Goal: Task Accomplishment & Management: Complete application form

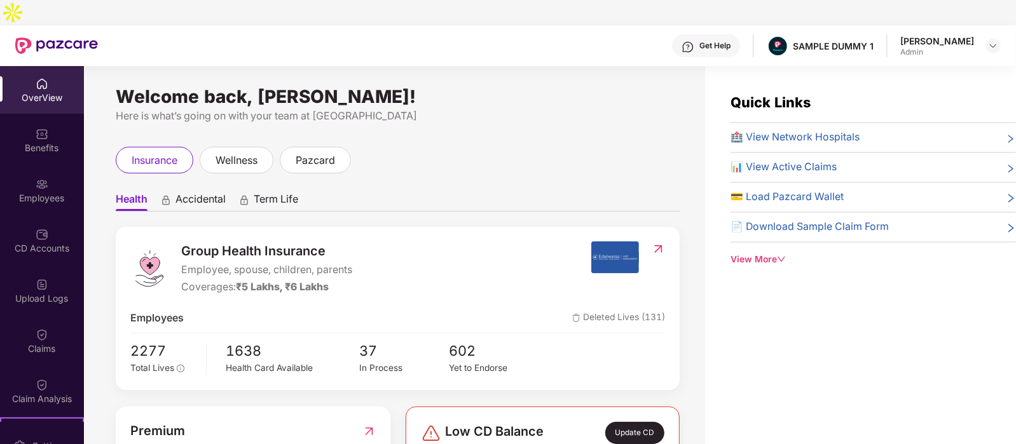
click at [997, 38] on div at bounding box center [992, 45] width 15 height 15
click at [990, 41] on img at bounding box center [993, 46] width 10 height 10
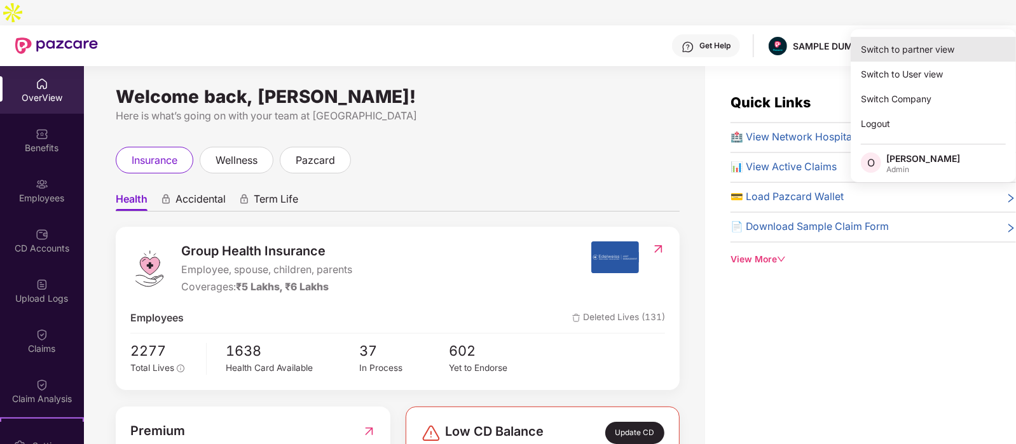
click at [922, 48] on div "Switch to partner view" at bounding box center [933, 49] width 165 height 25
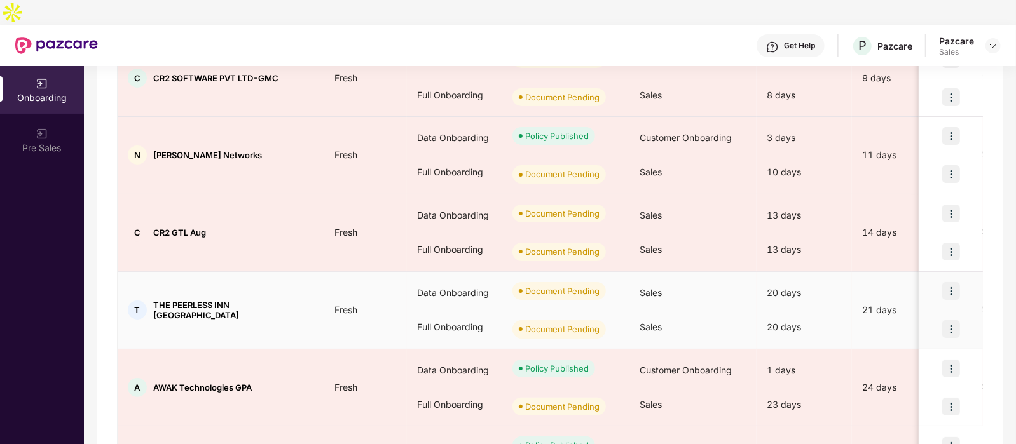
scroll to position [387, 0]
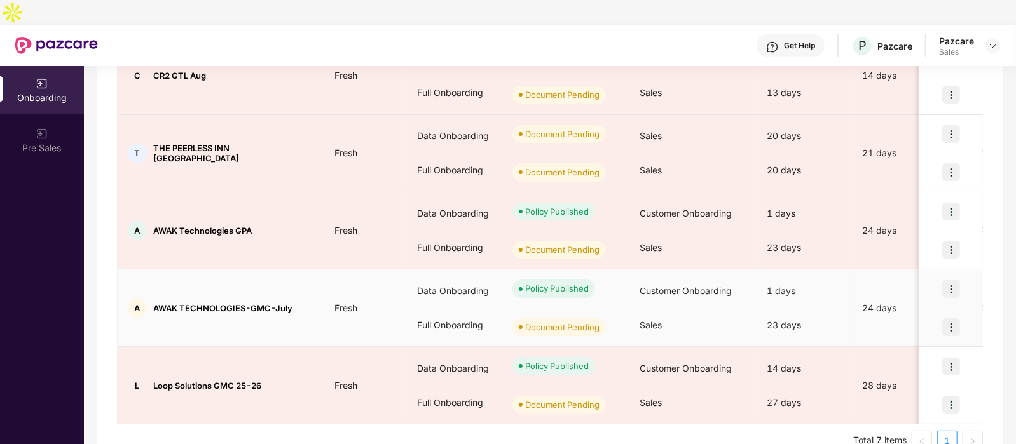
click at [539, 282] on div "Policy Published" at bounding box center [557, 288] width 64 height 13
click at [957, 319] on img at bounding box center [951, 328] width 18 height 18
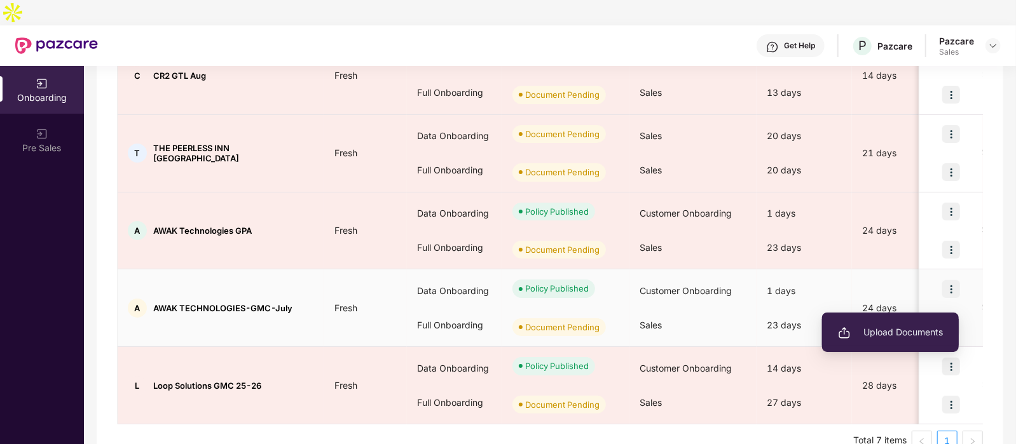
click at [882, 326] on span "Upload Documents" at bounding box center [890, 333] width 105 height 14
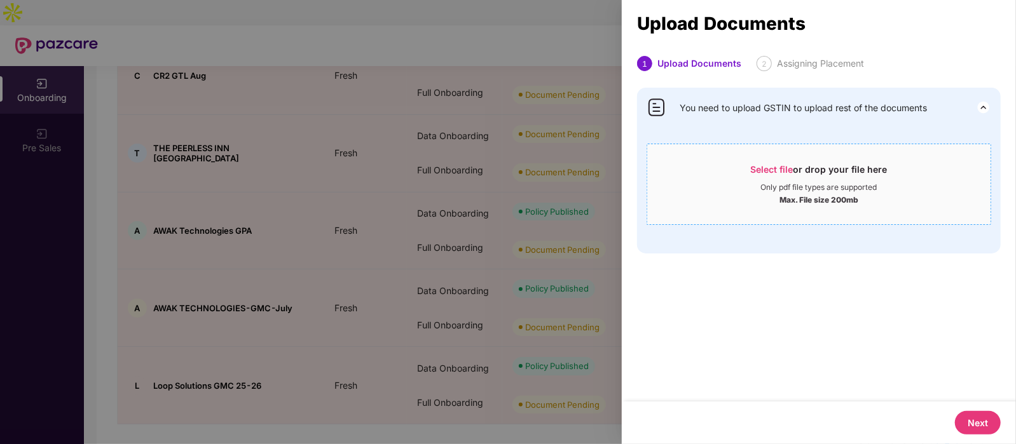
click at [806, 172] on div "Select file or drop your file here" at bounding box center [819, 172] width 137 height 19
click at [764, 62] on span "2" at bounding box center [764, 64] width 5 height 10
click at [782, 156] on span "Select file or drop your file here Only pdf file types are supported Max. File …" at bounding box center [818, 184] width 343 height 61
click at [838, 167] on div "Select file or drop your file here" at bounding box center [819, 172] width 137 height 19
click at [772, 60] on div "2 Assigning Placement" at bounding box center [810, 63] width 107 height 15
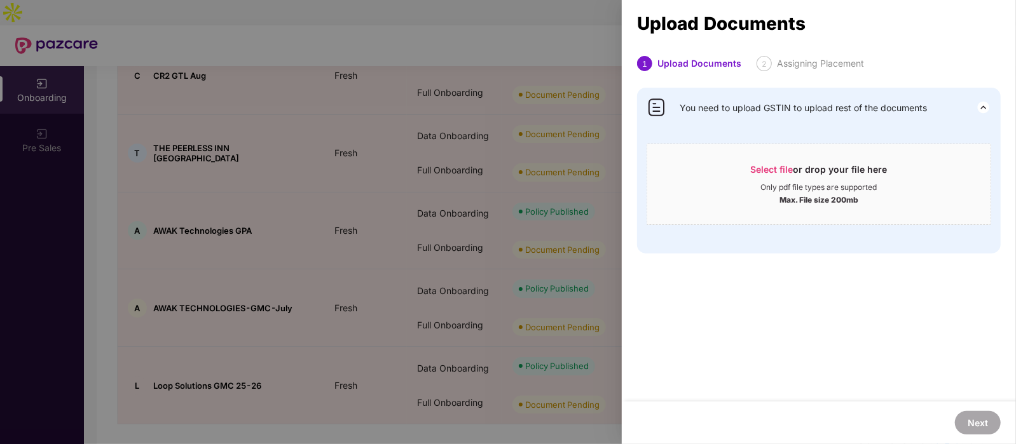
click at [552, 49] on div at bounding box center [508, 222] width 1016 height 444
click at [758, 331] on div "1 Upload Documents 2 Assigning Placement You need to upload GSTIN to upload res…" at bounding box center [819, 229] width 394 height 346
click at [495, 309] on div at bounding box center [508, 222] width 1016 height 444
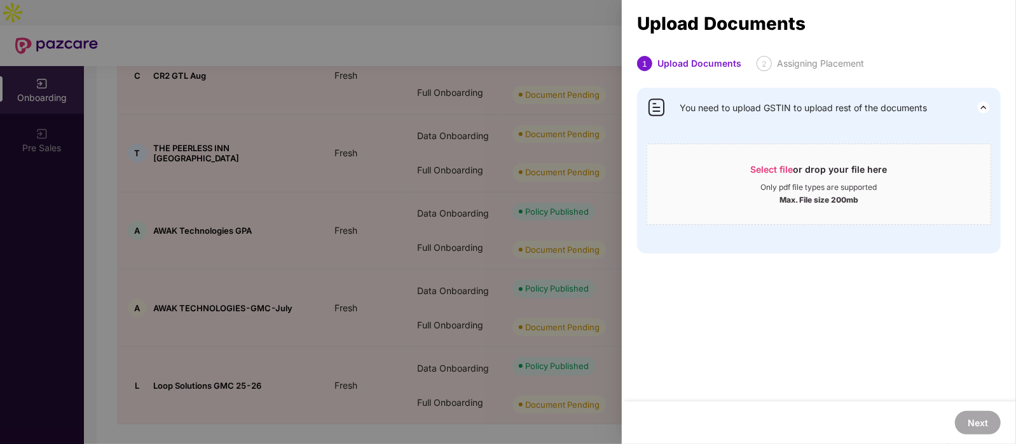
click at [495, 309] on div at bounding box center [508, 222] width 1016 height 444
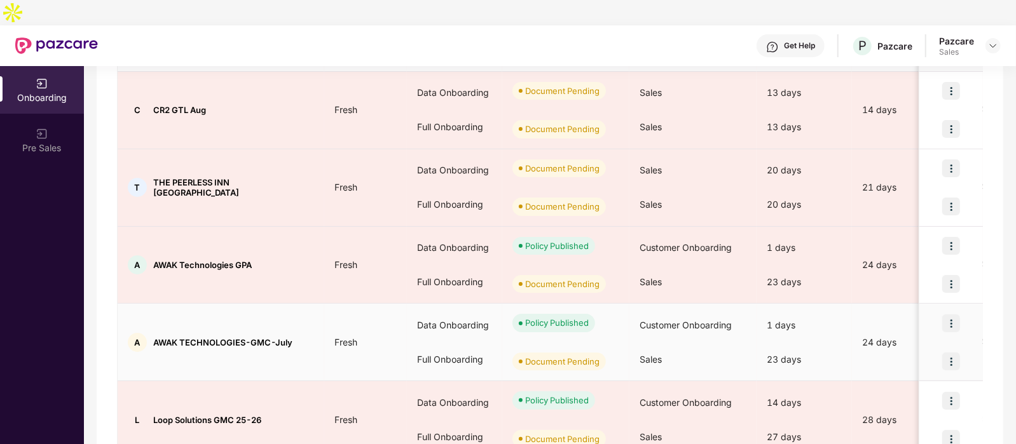
scroll to position [387, 0]
